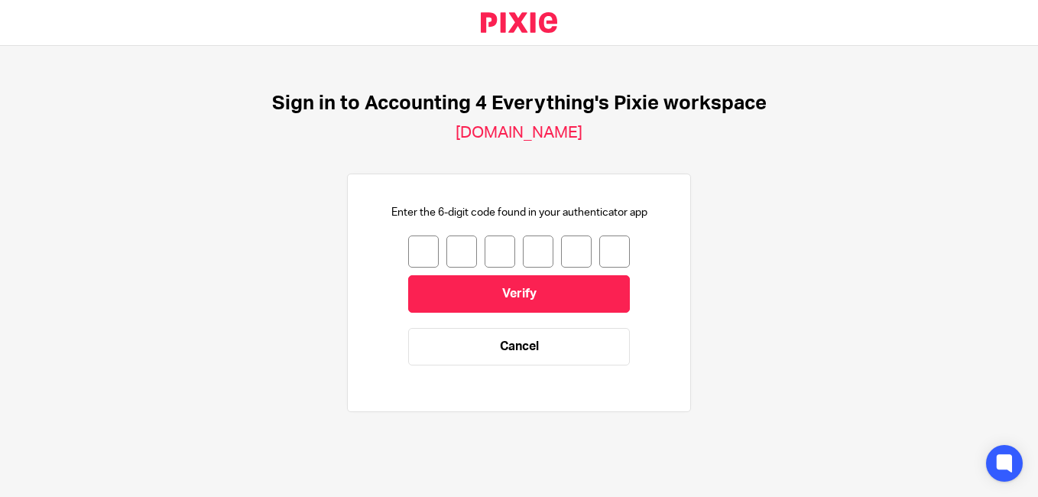
click at [421, 253] on input "number" at bounding box center [423, 251] width 31 height 32
type input "8"
type input "5"
type input "2"
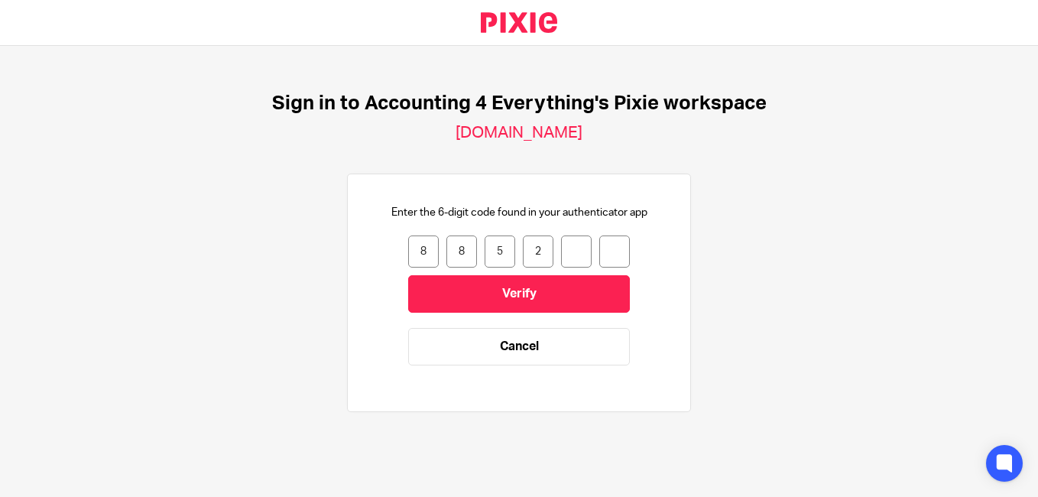
type input "0"
type input "4"
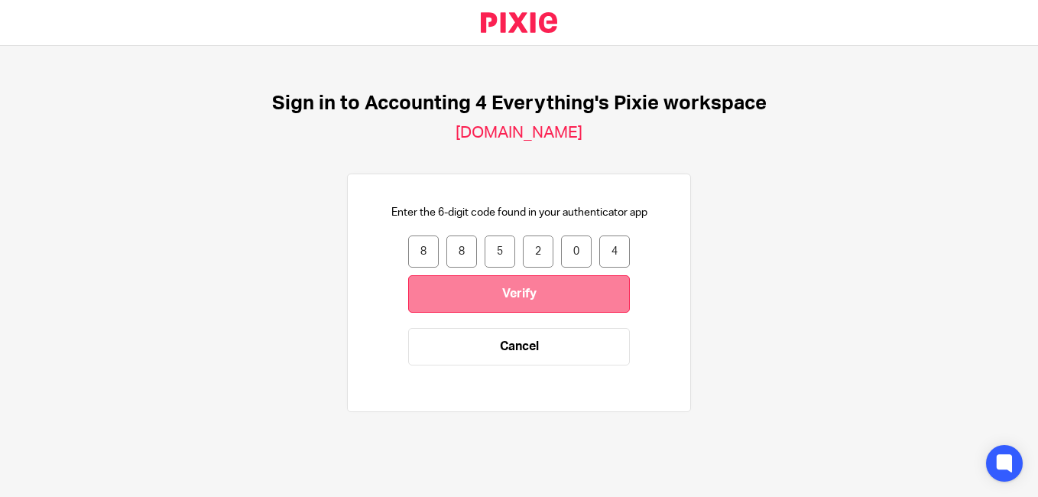
click at [538, 295] on input "Verify" at bounding box center [519, 293] width 222 height 37
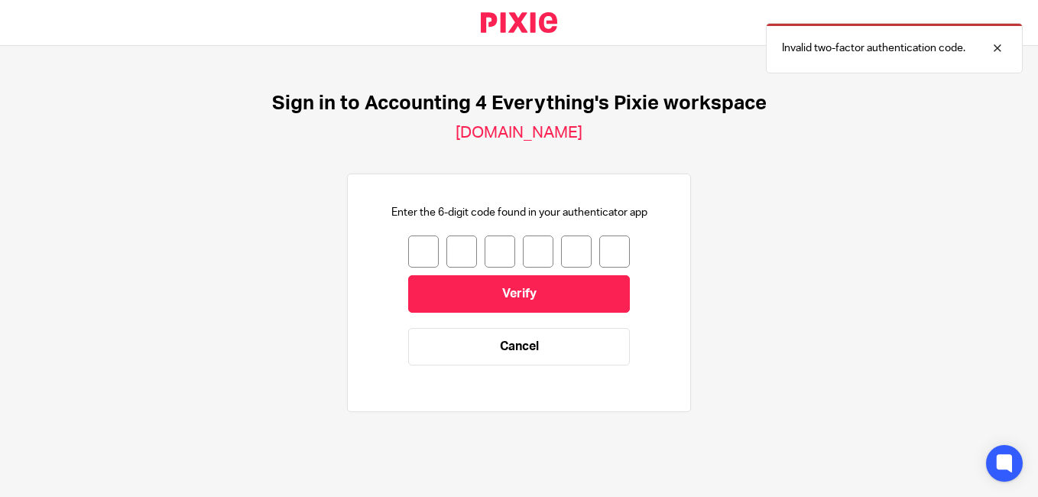
click at [411, 245] on input "number" at bounding box center [423, 251] width 31 height 32
type input "0"
type input "9"
type input "2"
type input "3"
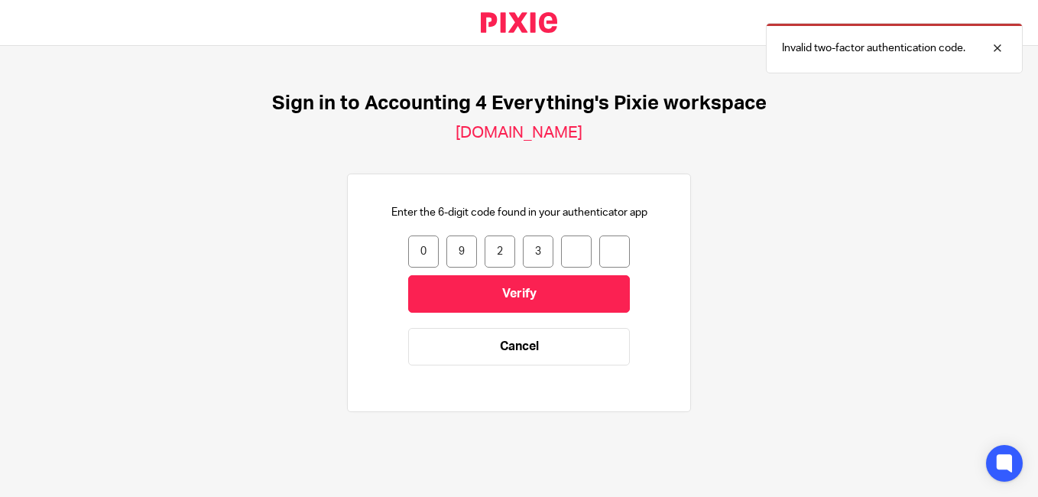
type input "5"
type input "7"
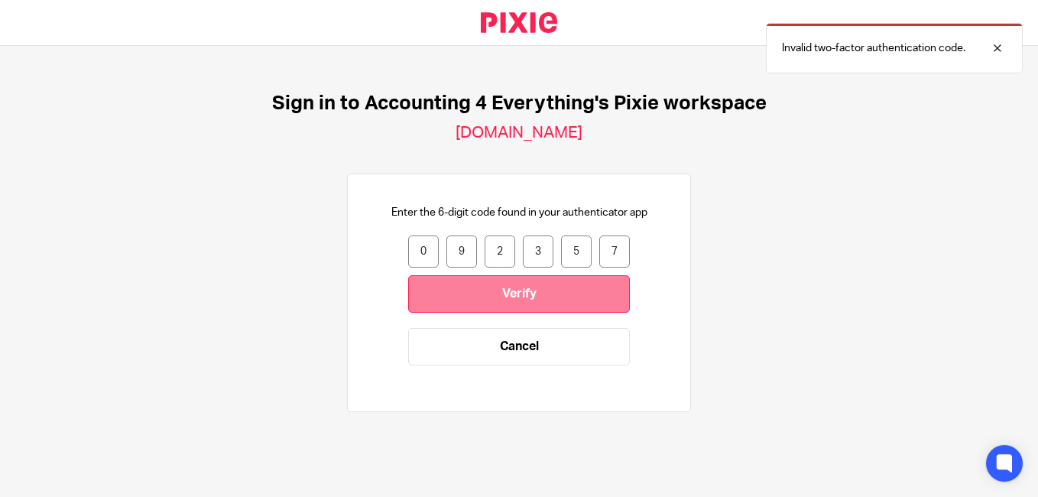
click at [495, 288] on input "Verify" at bounding box center [519, 293] width 222 height 37
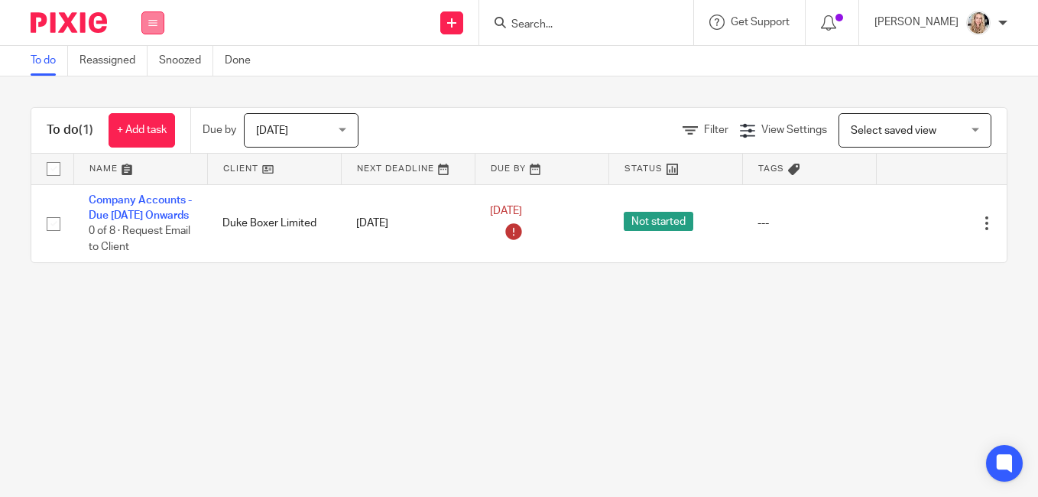
click at [150, 17] on button at bounding box center [152, 22] width 23 height 23
click at [149, 67] on link "Work" at bounding box center [145, 71] width 27 height 11
click at [954, 128] on div "Select saved view Select saved view" at bounding box center [915, 130] width 153 height 34
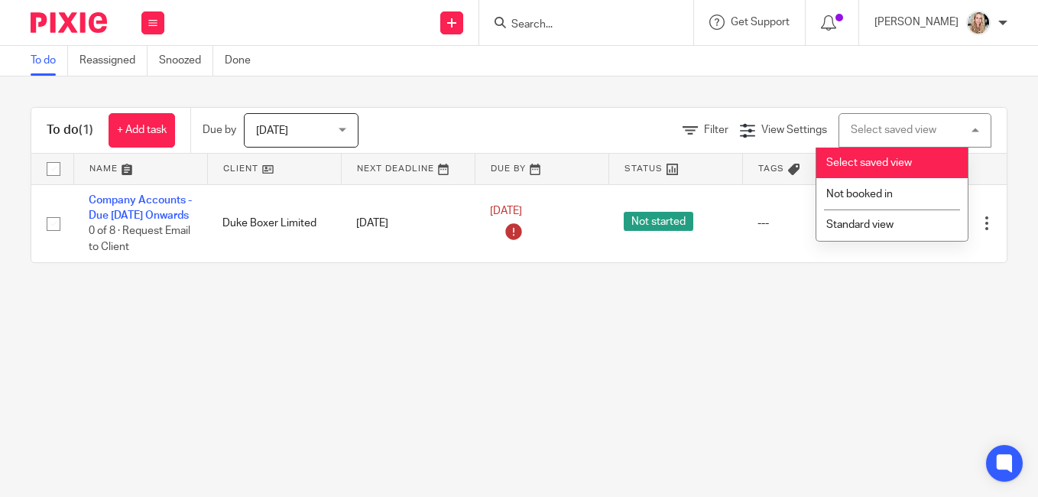
click at [954, 128] on div "Select saved view Select saved view" at bounding box center [915, 130] width 153 height 34
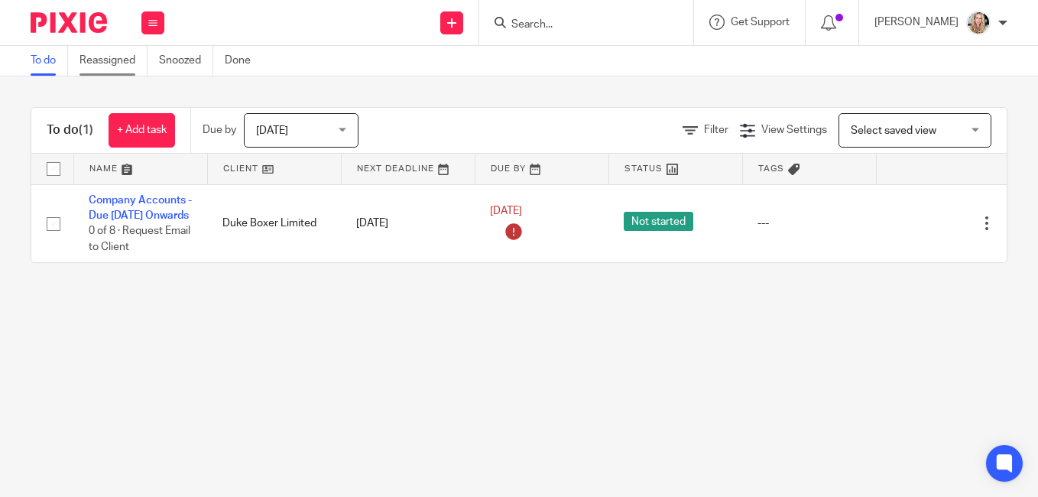
click at [101, 60] on link "Reassigned" at bounding box center [114, 61] width 68 height 30
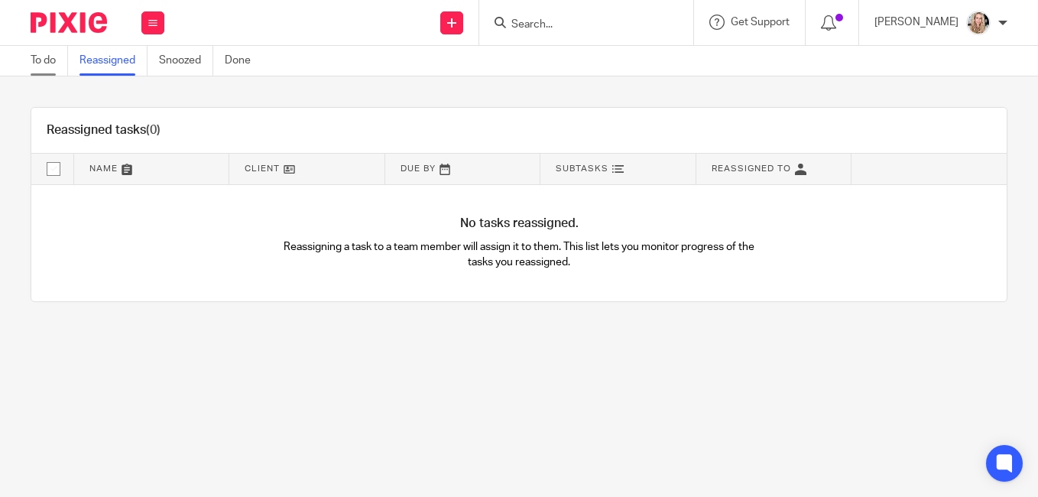
click at [41, 57] on link "To do" at bounding box center [49, 61] width 37 height 30
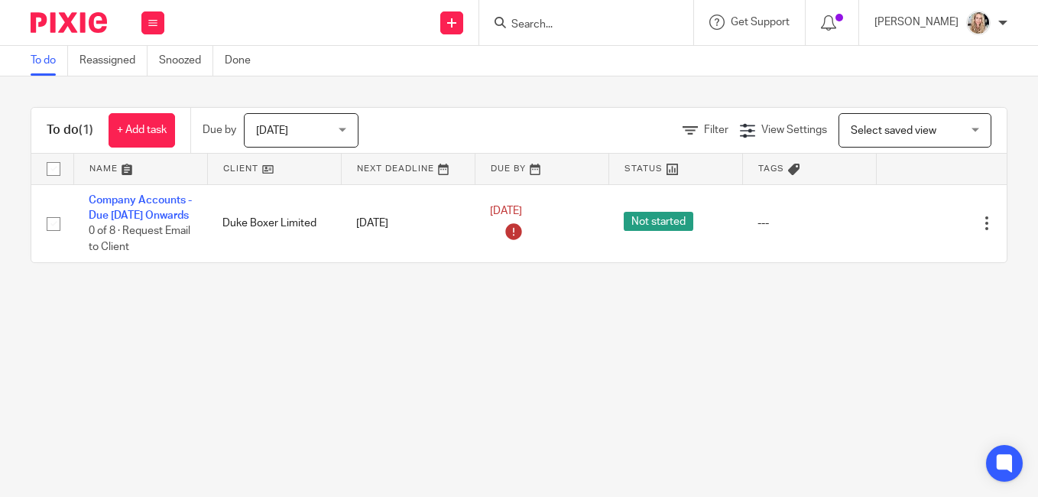
click at [998, 19] on div at bounding box center [1002, 22] width 9 height 9
click at [956, 59] on span "My profile" at bounding box center [943, 61] width 47 height 11
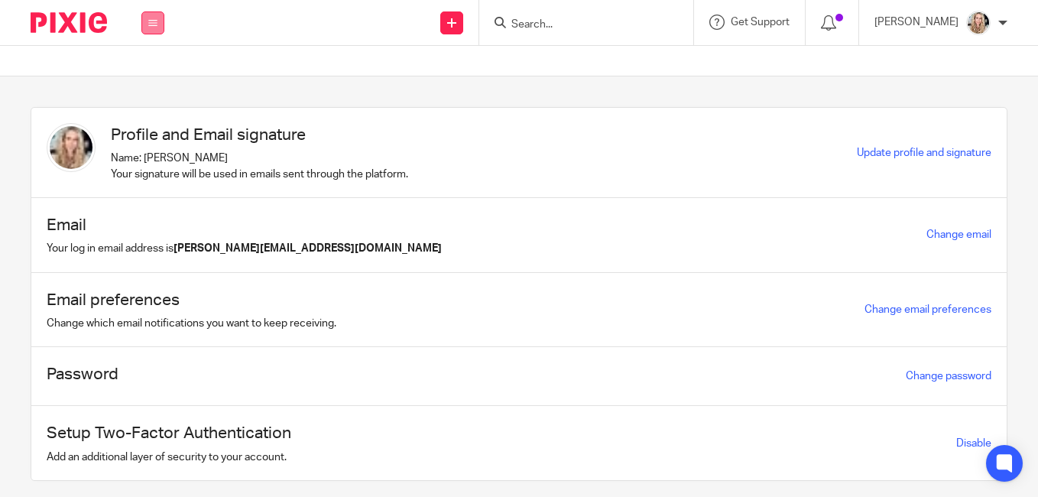
click at [148, 26] on icon at bounding box center [152, 22] width 9 height 9
click at [141, 70] on link "Work" at bounding box center [143, 71] width 24 height 11
